Goal: Information Seeking & Learning: Understand process/instructions

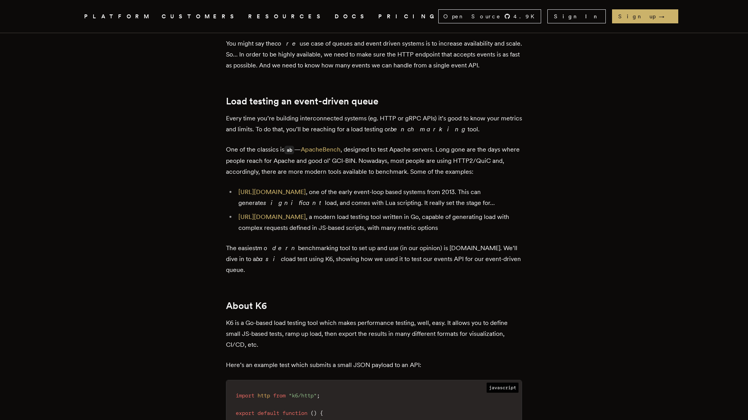
scroll to position [338, 0]
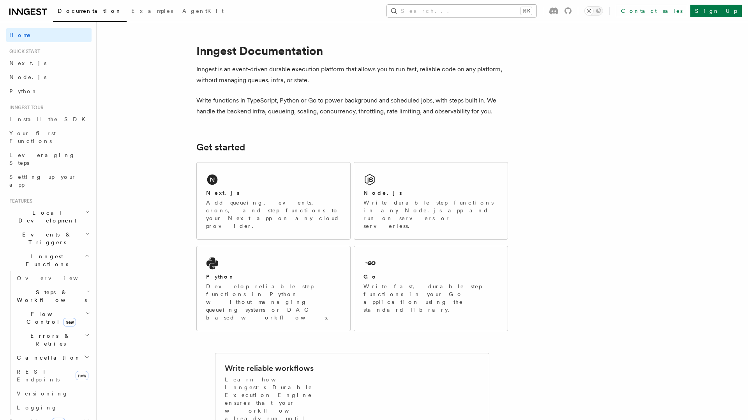
click at [529, 12] on button "Search... ⌘K" at bounding box center [462, 11] width 150 height 12
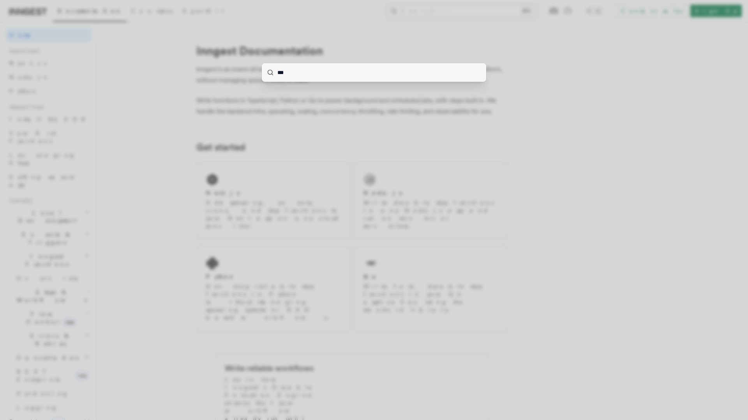
type input "****"
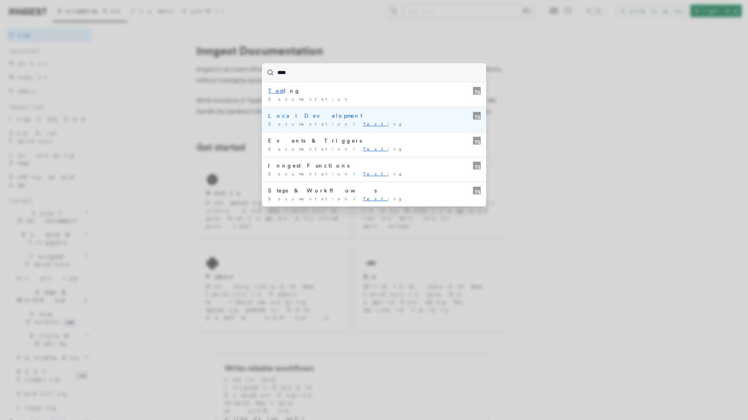
click at [372, 108] on li "Local Development Documentation / Test ing /" at bounding box center [374, 119] width 225 height 25
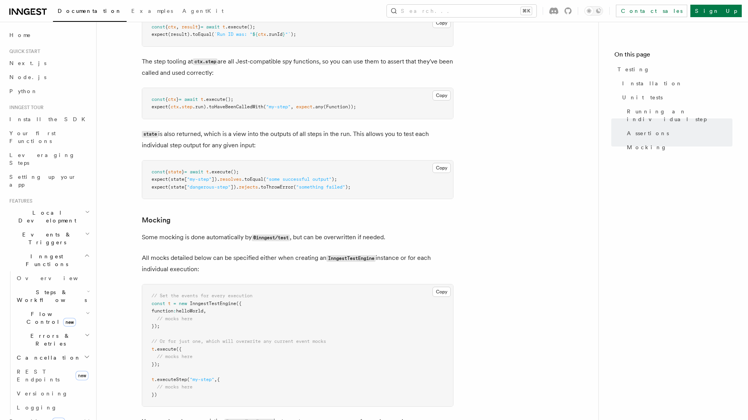
scroll to position [1101, 0]
drag, startPoint x: 301, startPoint y: 108, endPoint x: 357, endPoint y: 108, distance: 56.1
click at [356, 108] on span "expect ( ctx . step .run) .toHaveBeenCalledWith ( "my-step" , expect .any (Func…" at bounding box center [254, 107] width 205 height 5
copy span "expect .any (Function)"
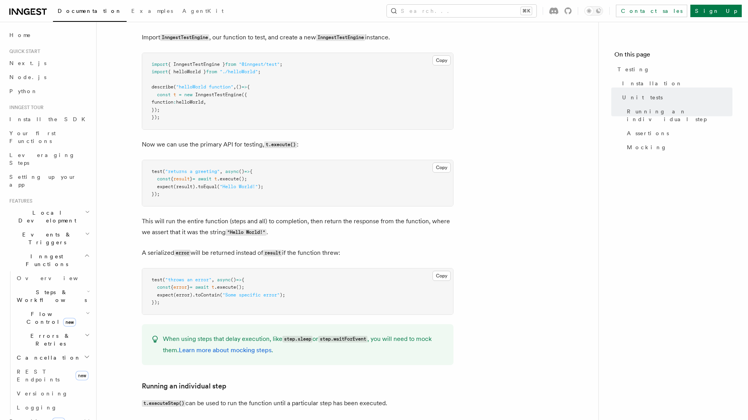
scroll to position [351, 0]
